Goal: Task Accomplishment & Management: Complete application form

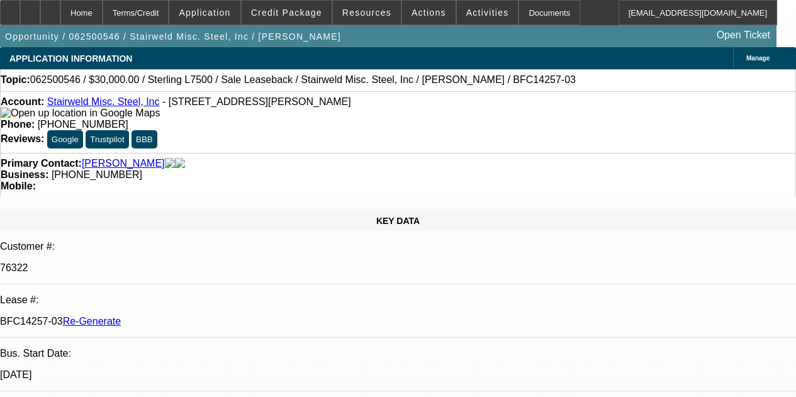
select select "4"
select select "0"
select select "2"
select select "0"
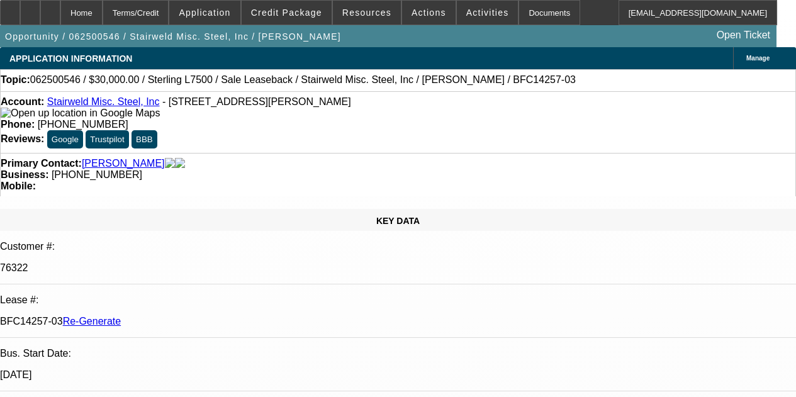
select select "6"
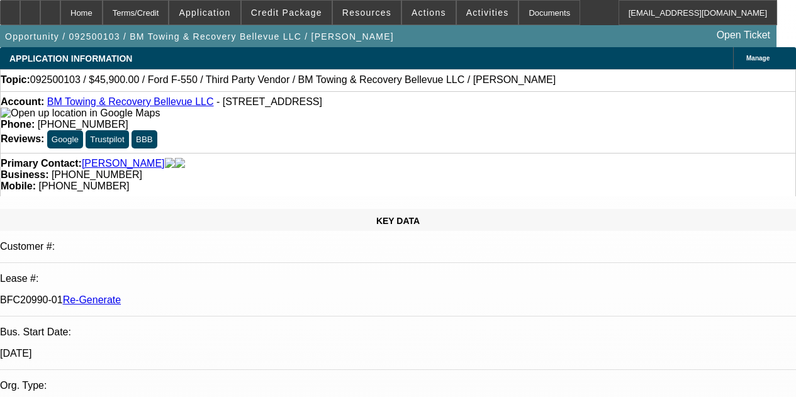
select select "3"
select select "0.15"
select select "2"
select select "0.1"
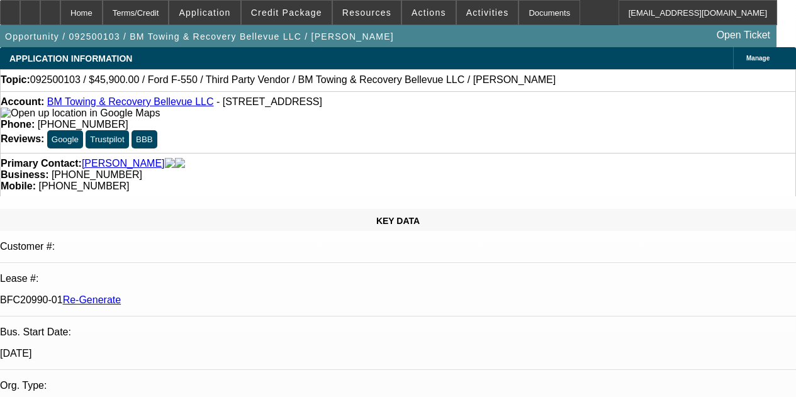
select select "4"
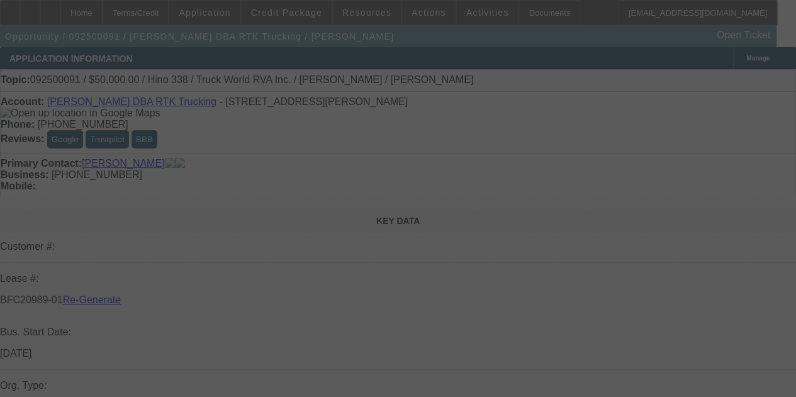
select select "3"
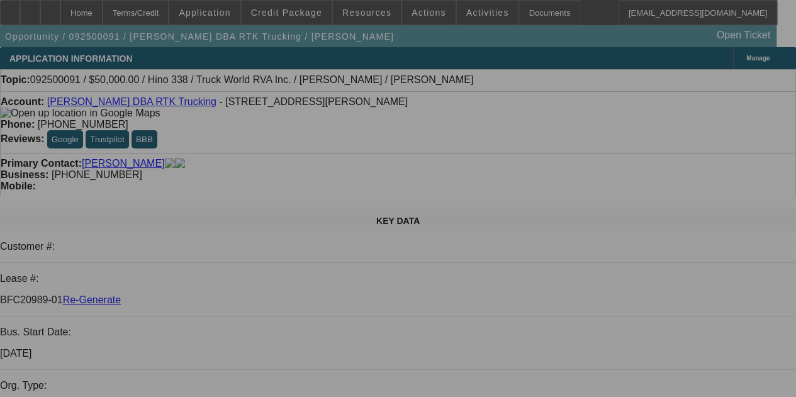
select select "0"
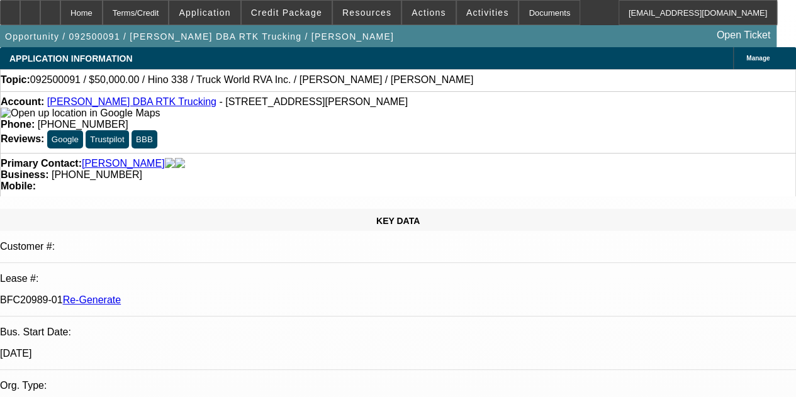
select select "0"
select select "6"
click at [10, 8] on icon at bounding box center [10, 8] width 0 height 0
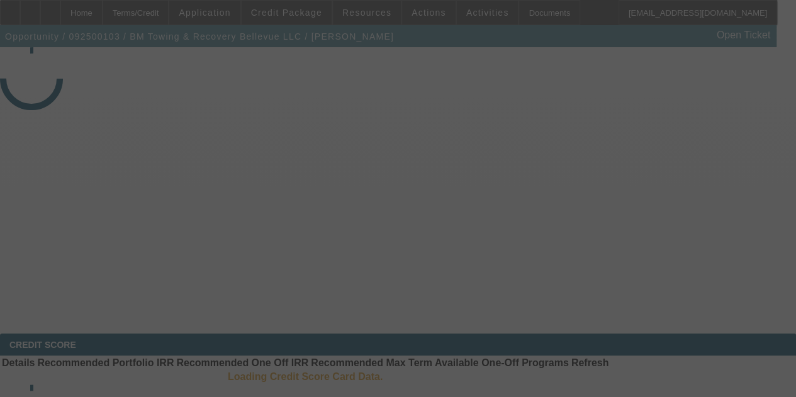
select select "3"
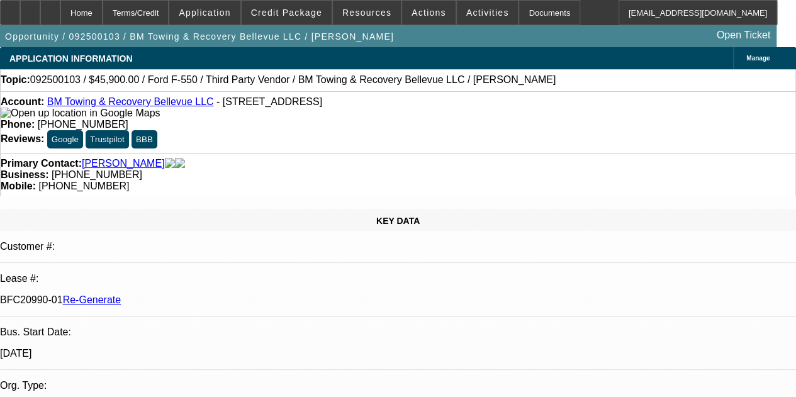
select select "0.15"
select select "2"
select select "0.1"
select select "4"
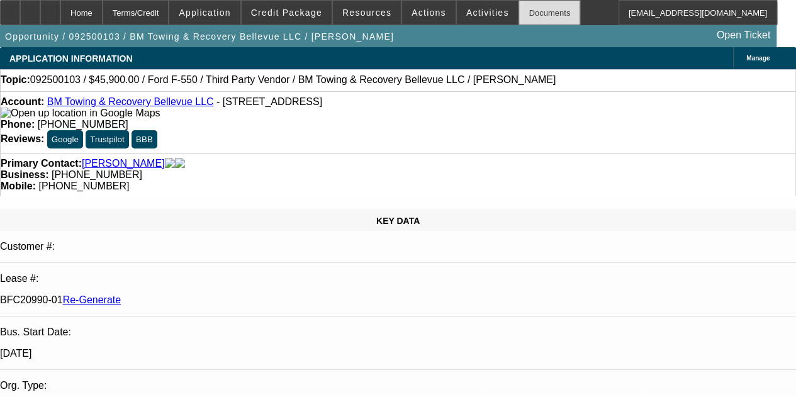
click at [533, 8] on div "Documents" at bounding box center [550, 12] width 62 height 25
click at [466, 14] on span "Activities" at bounding box center [487, 13] width 43 height 10
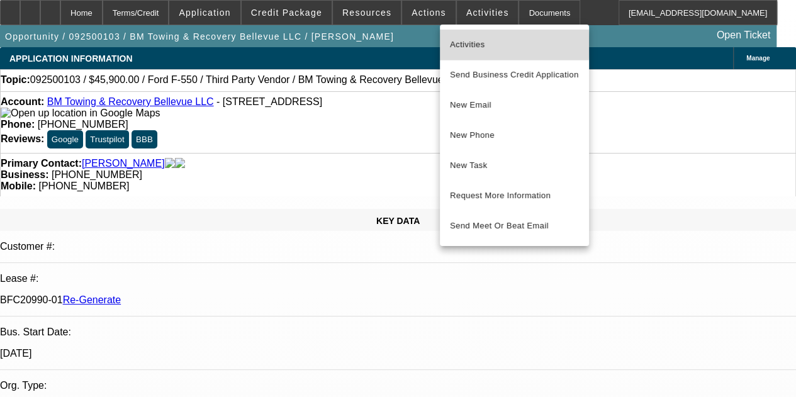
click at [462, 43] on span "Activities" at bounding box center [514, 44] width 129 height 15
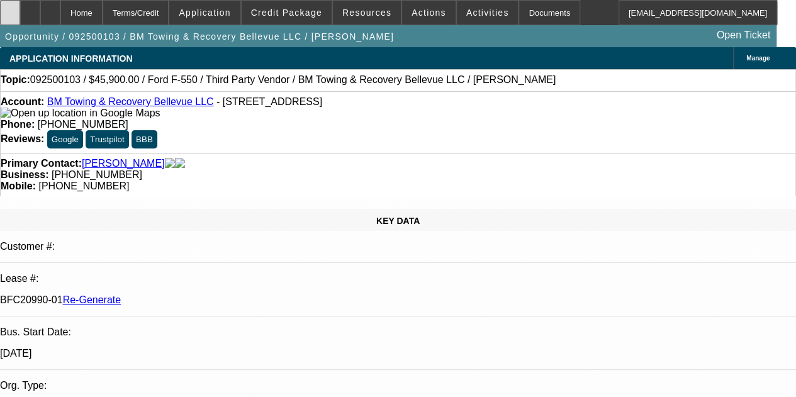
click at [10, 8] on icon at bounding box center [10, 8] width 0 height 0
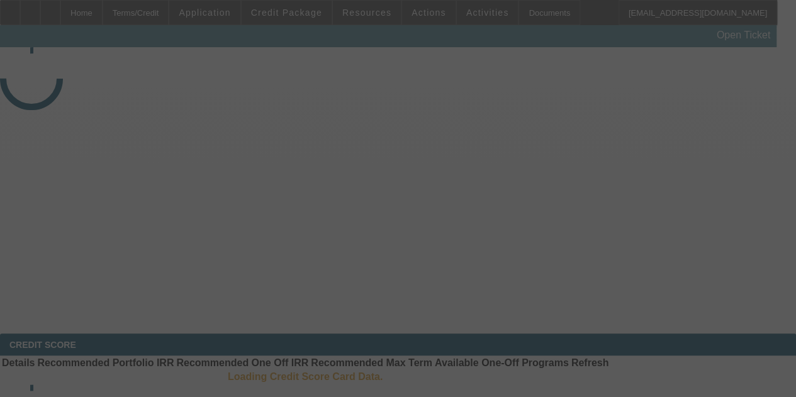
select select "3"
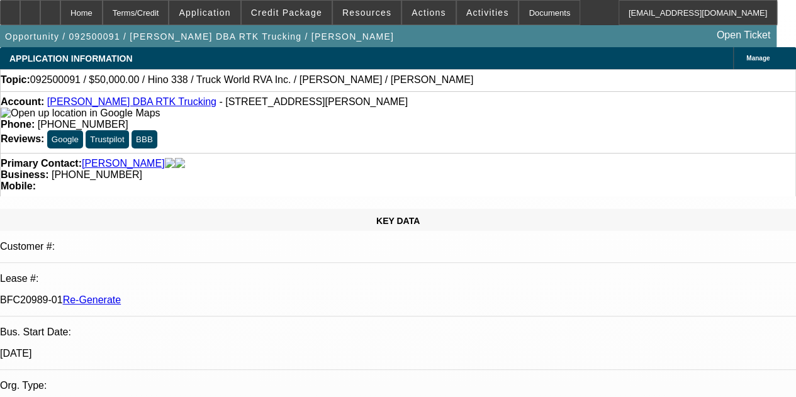
select select "0"
select select "6"
click at [292, 14] on span "Credit Package" at bounding box center [286, 13] width 71 height 10
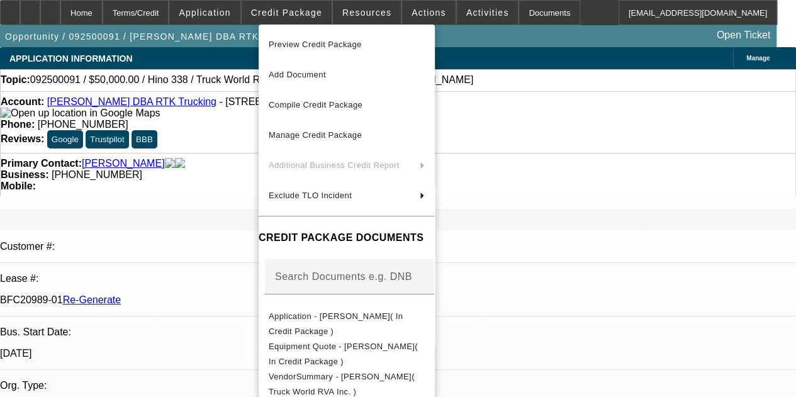
click at [360, 12] on div at bounding box center [398, 198] width 796 height 397
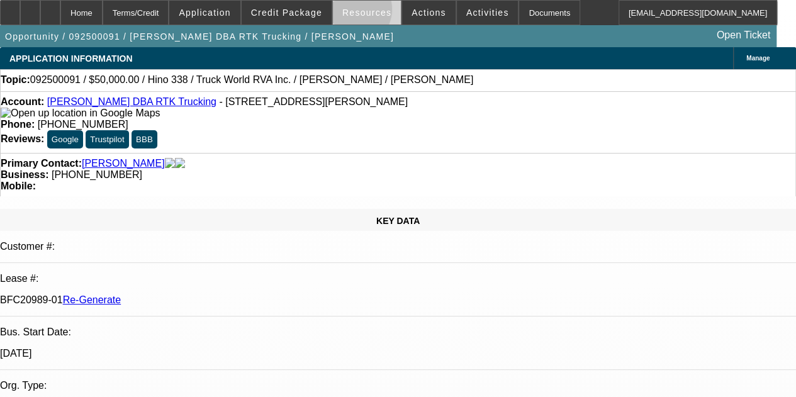
click at [355, 12] on span "Resources" at bounding box center [366, 13] width 49 height 10
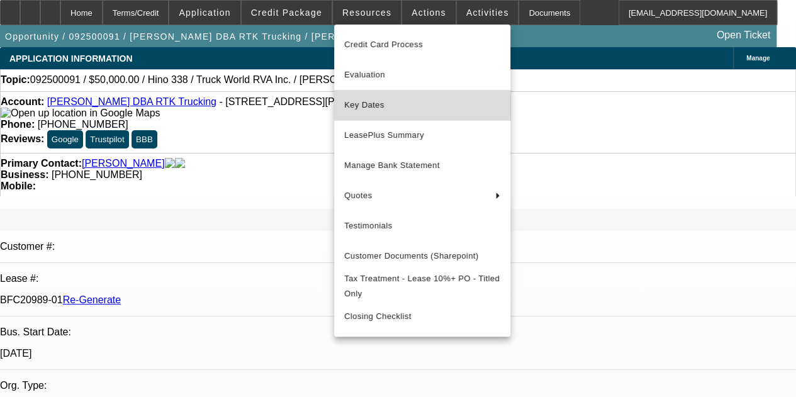
click at [364, 109] on span "Key Dates" at bounding box center [422, 105] width 156 height 15
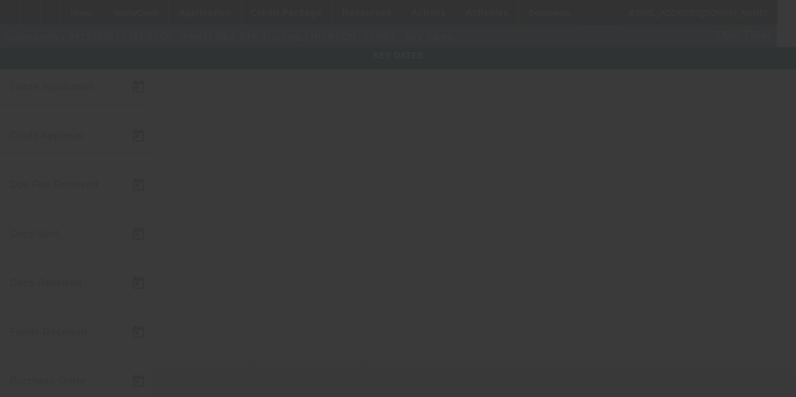
type input "[DATE]"
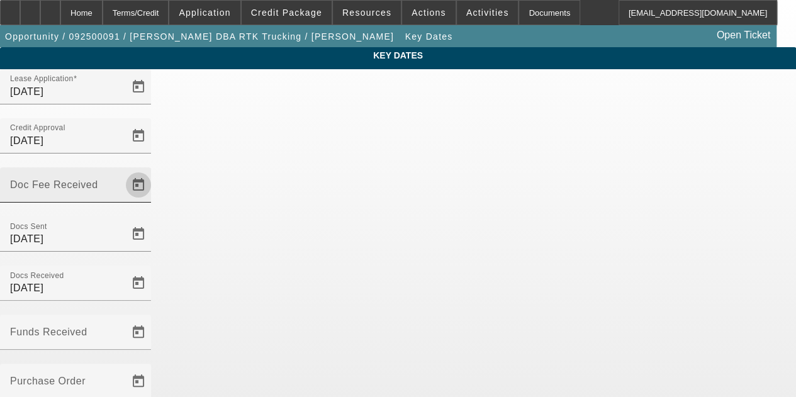
click at [154, 170] on span "Open calendar" at bounding box center [138, 185] width 30 height 30
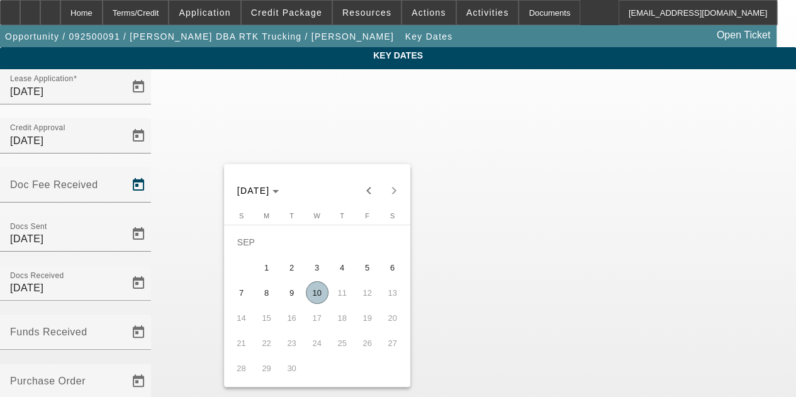
click at [316, 293] on span "10" at bounding box center [317, 292] width 23 height 23
type input "[DATE]"
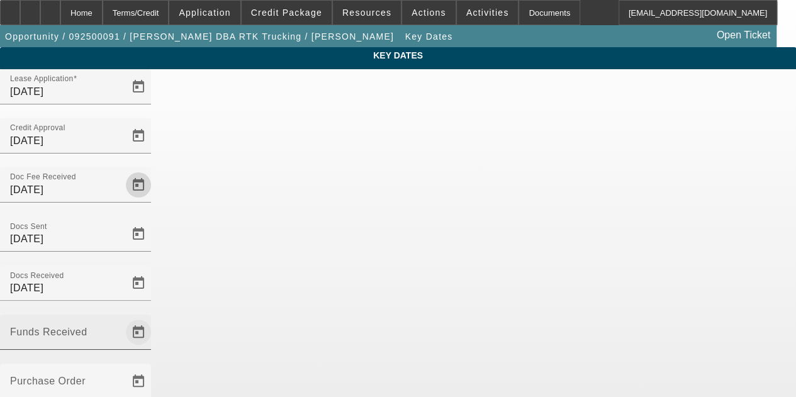
click at [154, 317] on span "Open calendar" at bounding box center [138, 332] width 30 height 30
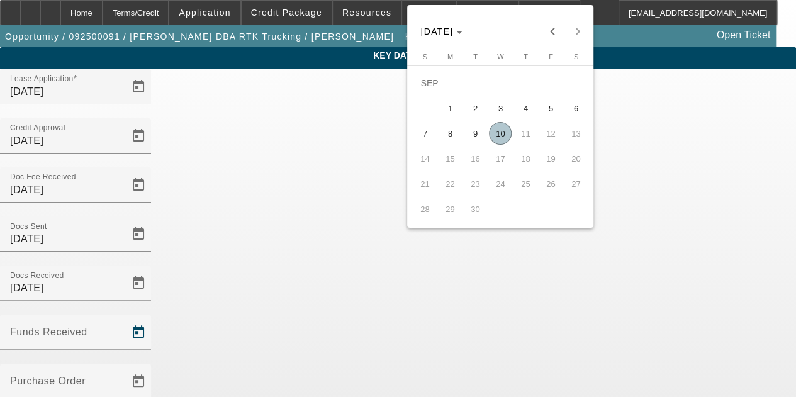
click at [500, 137] on span "10" at bounding box center [500, 133] width 23 height 23
type input "[DATE]"
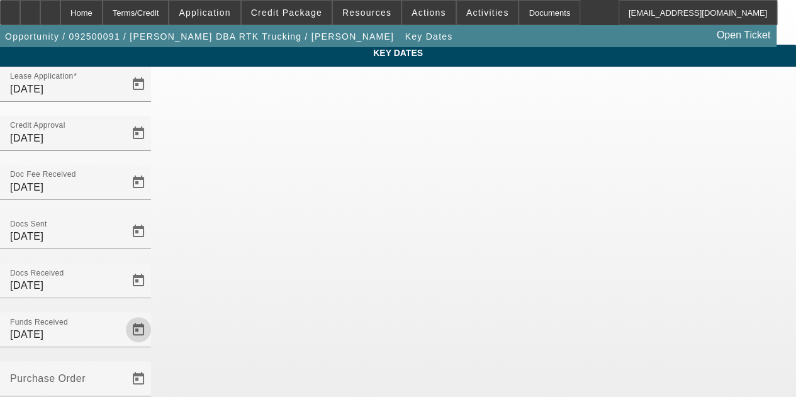
scroll to position [82, 0]
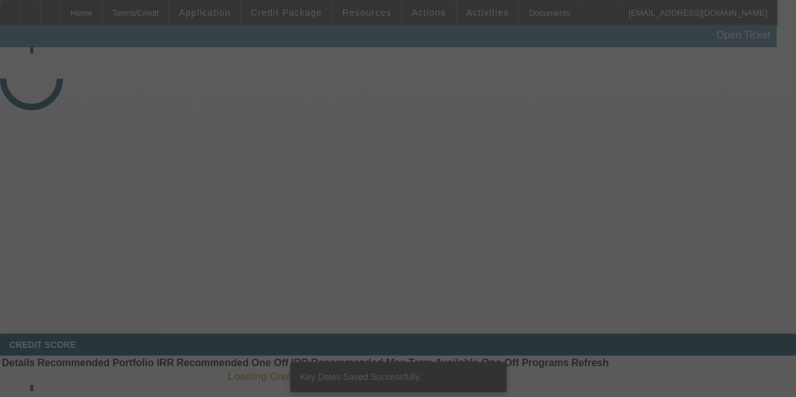
select select "3"
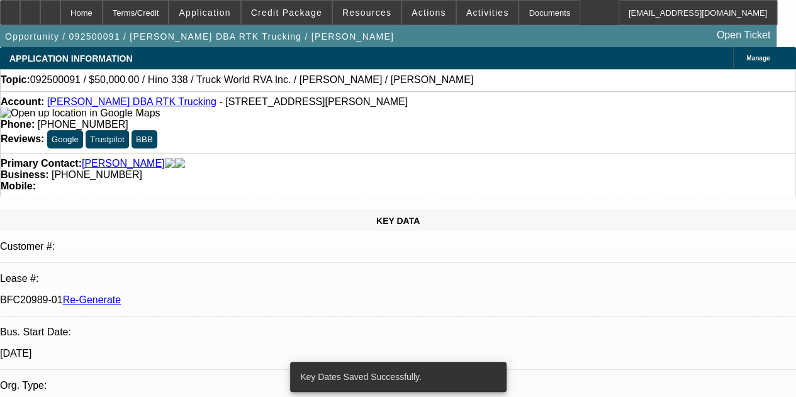
select select "0"
select select "6"
